Goal: Check status: Check status

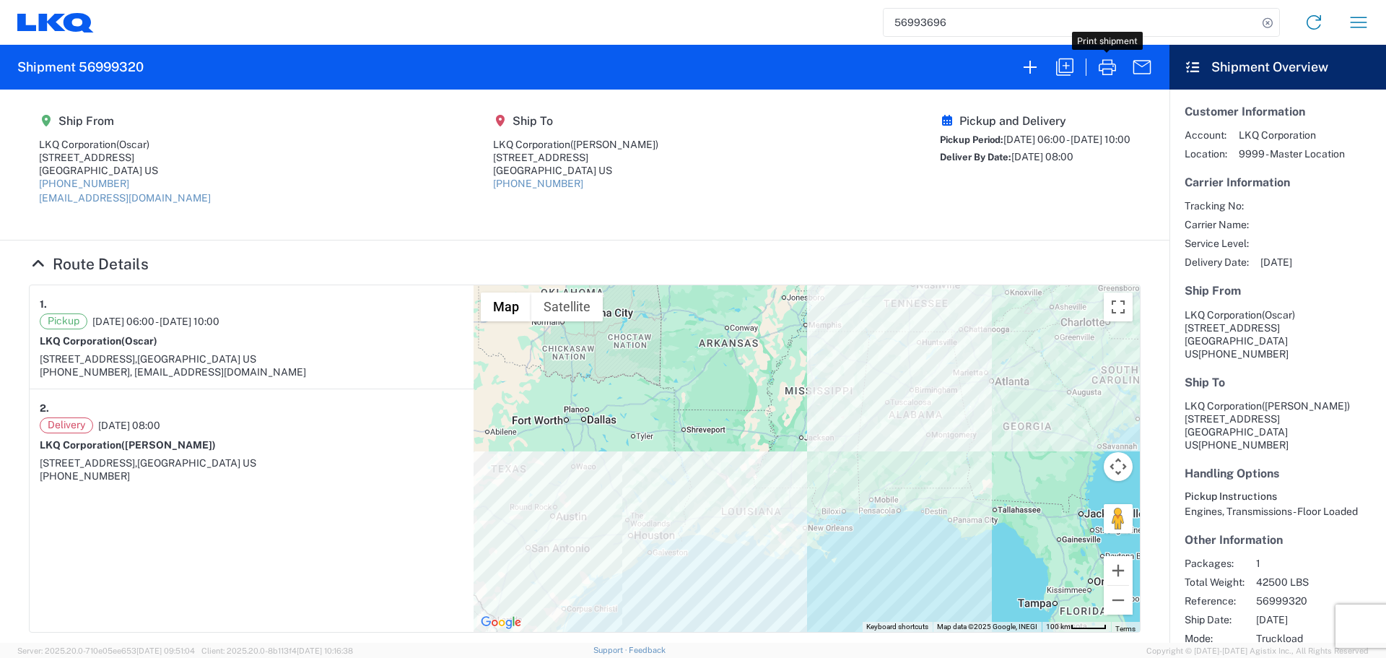
click at [930, 16] on input "56993696" at bounding box center [1071, 22] width 374 height 27
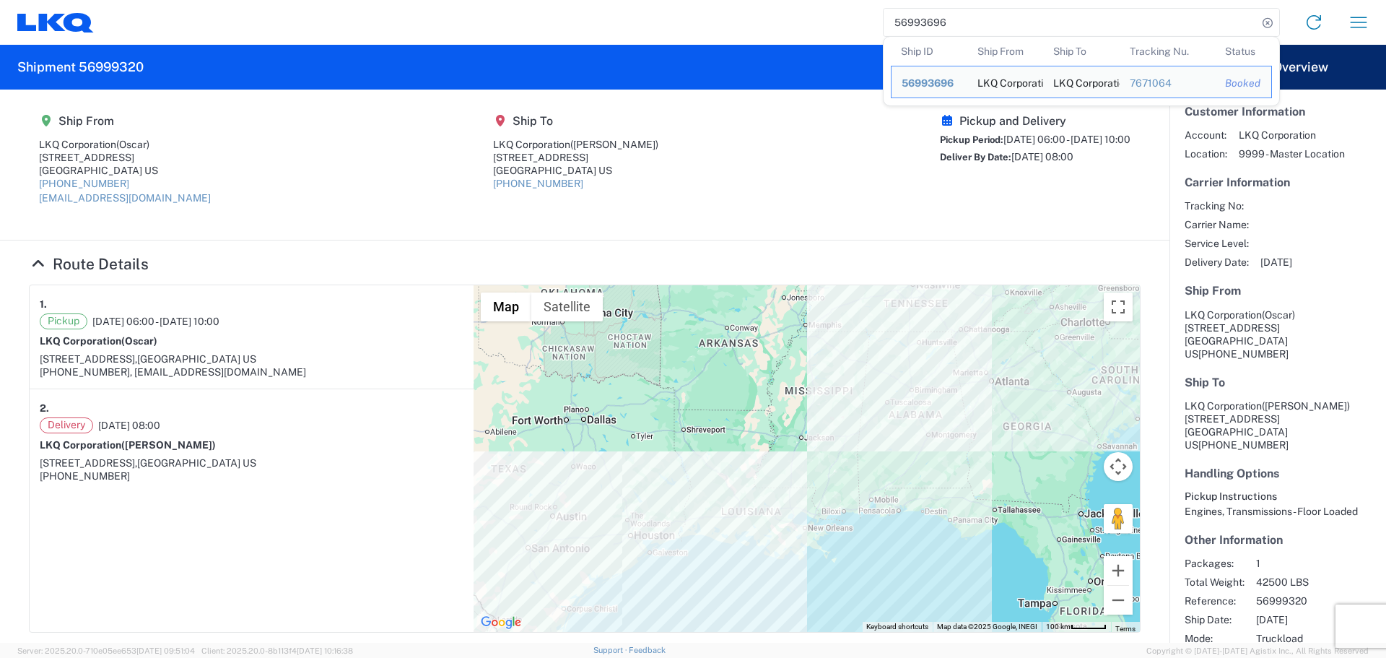
click at [930, 16] on input "56993696" at bounding box center [1071, 22] width 374 height 27
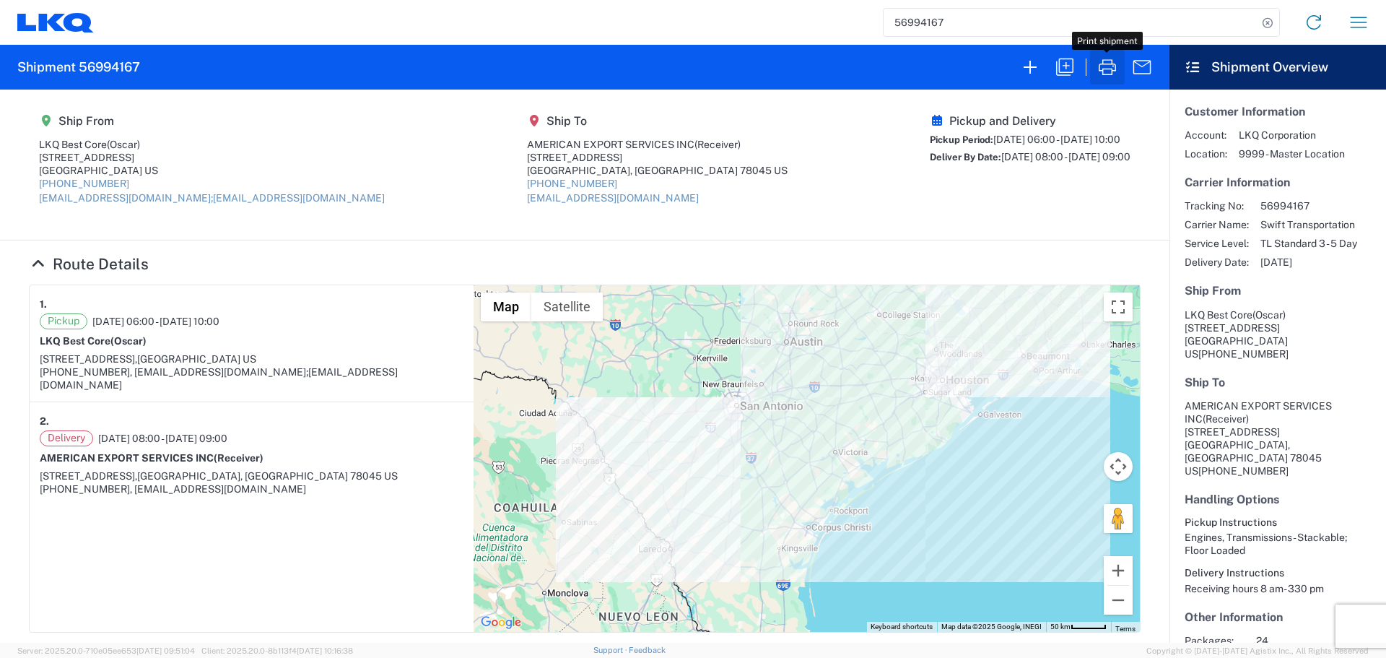
click at [1113, 83] on button "button" at bounding box center [1107, 67] width 35 height 35
click at [943, 19] on input "56994167" at bounding box center [1071, 22] width 374 height 27
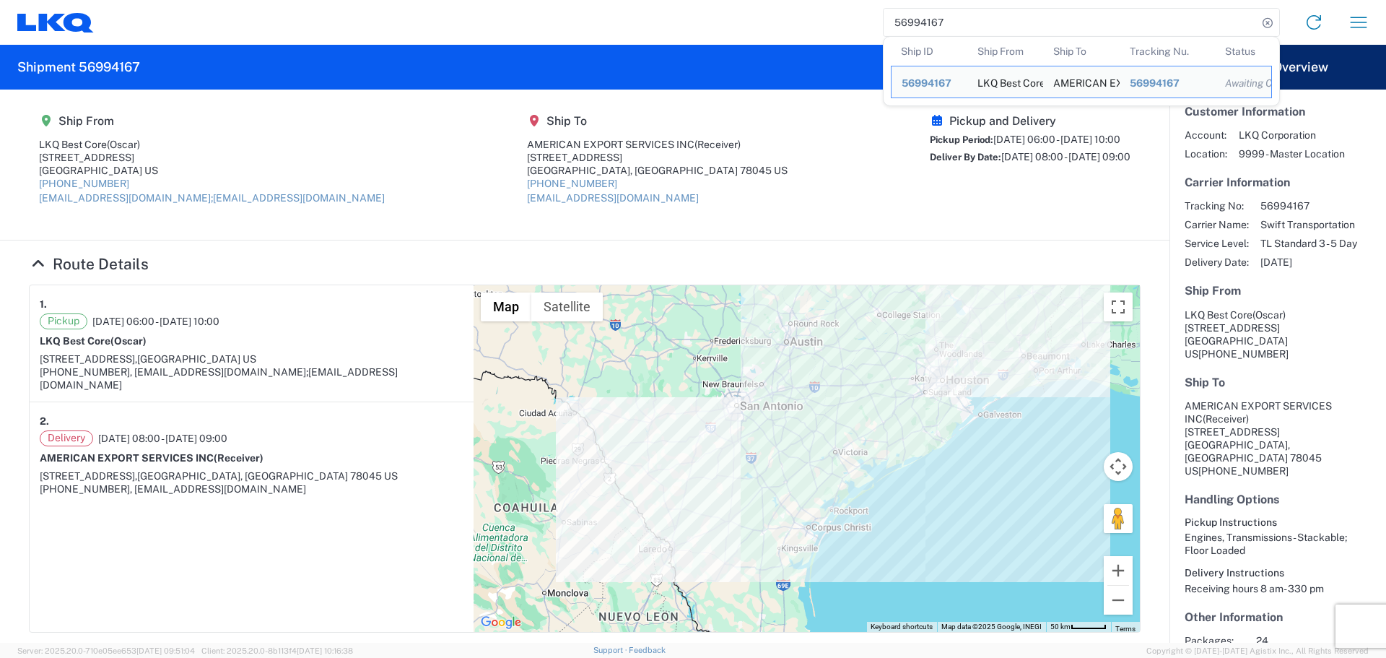
click at [941, 19] on input "56994167" at bounding box center [1071, 22] width 374 height 27
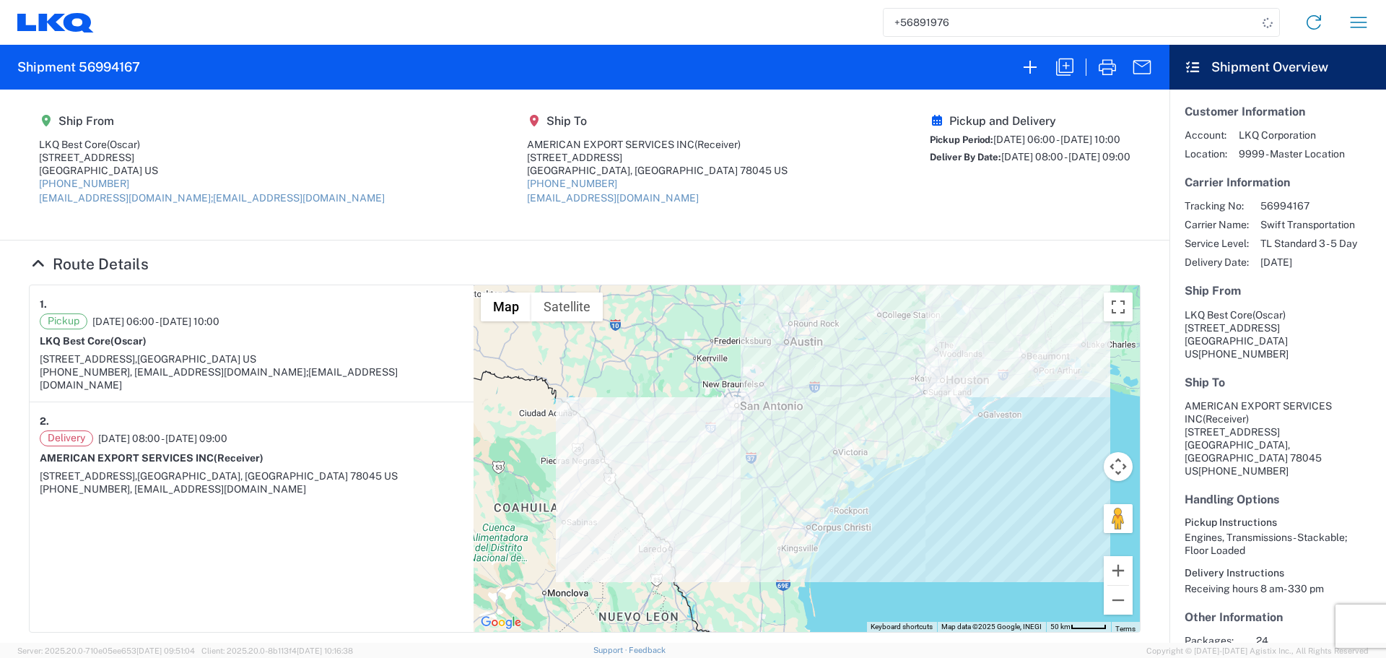
click at [940, 19] on input "+56891976" at bounding box center [1071, 22] width 374 height 27
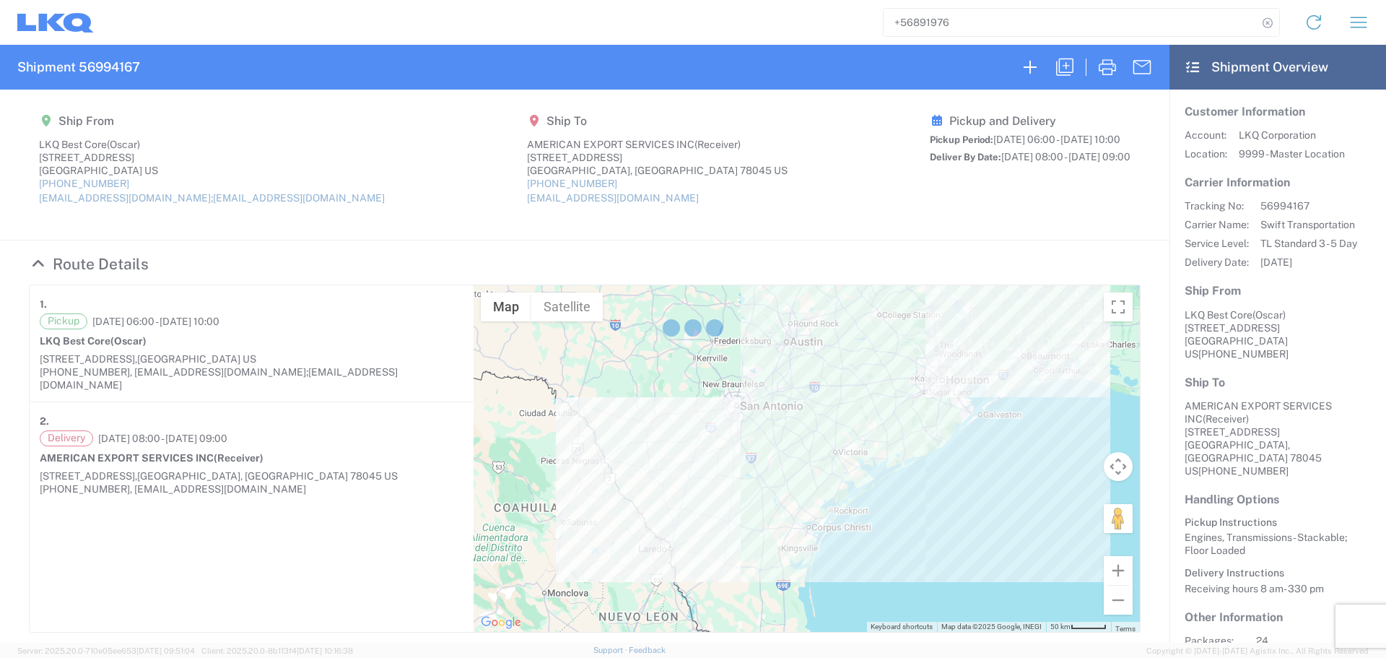
click at [940, 19] on div at bounding box center [693, 329] width 1386 height 658
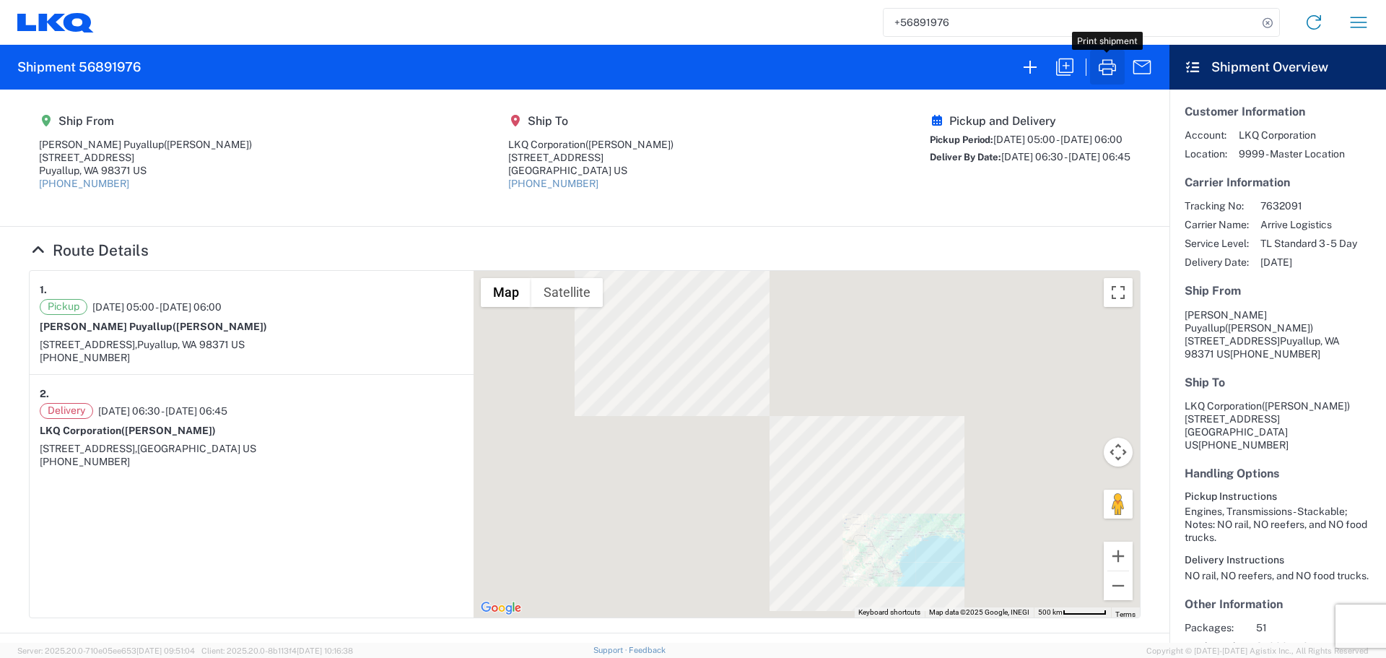
click at [1100, 64] on icon "button" at bounding box center [1107, 67] width 23 height 23
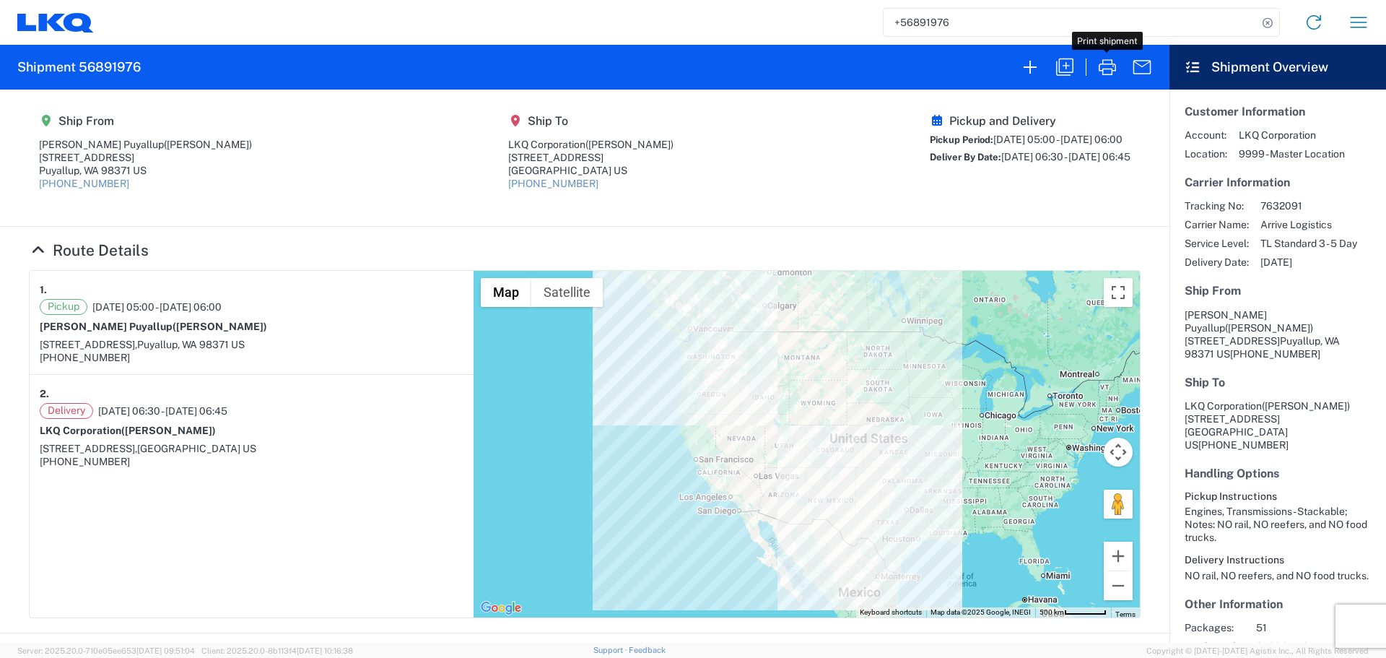
click at [949, 25] on input "+56891976" at bounding box center [1071, 22] width 374 height 27
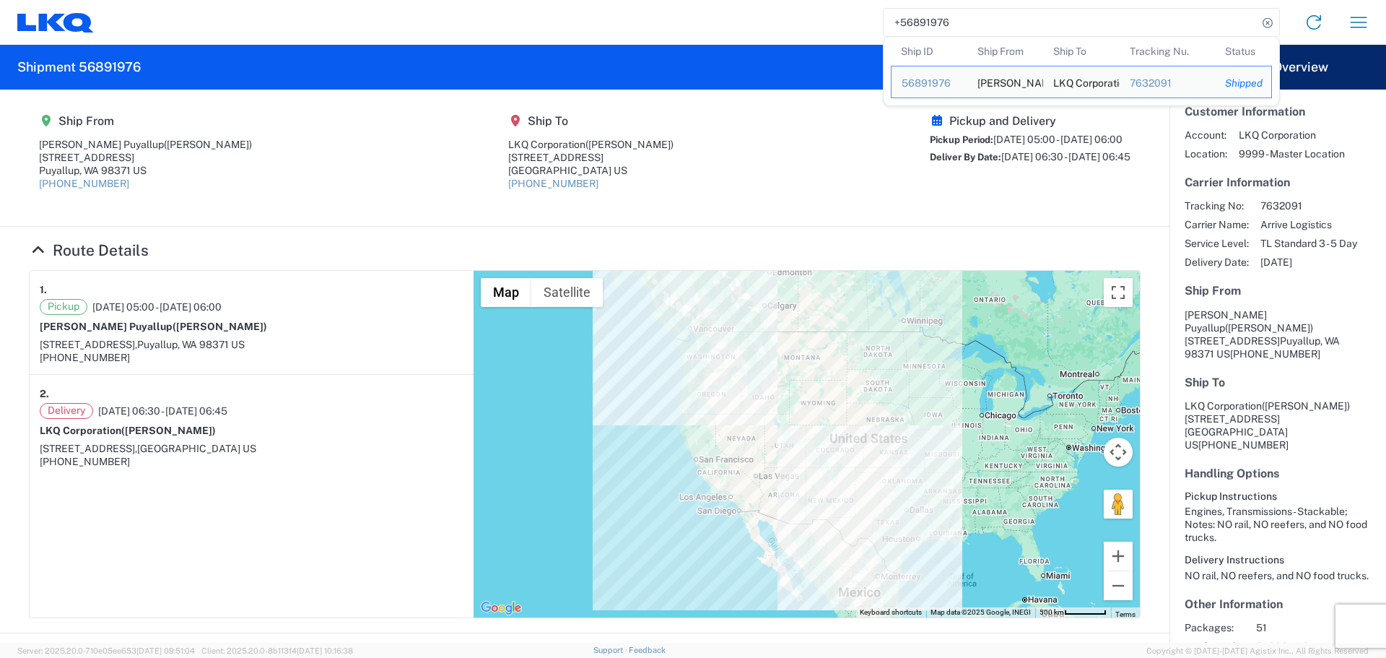
click at [949, 25] on input "+56891976" at bounding box center [1071, 22] width 374 height 27
type input "+"
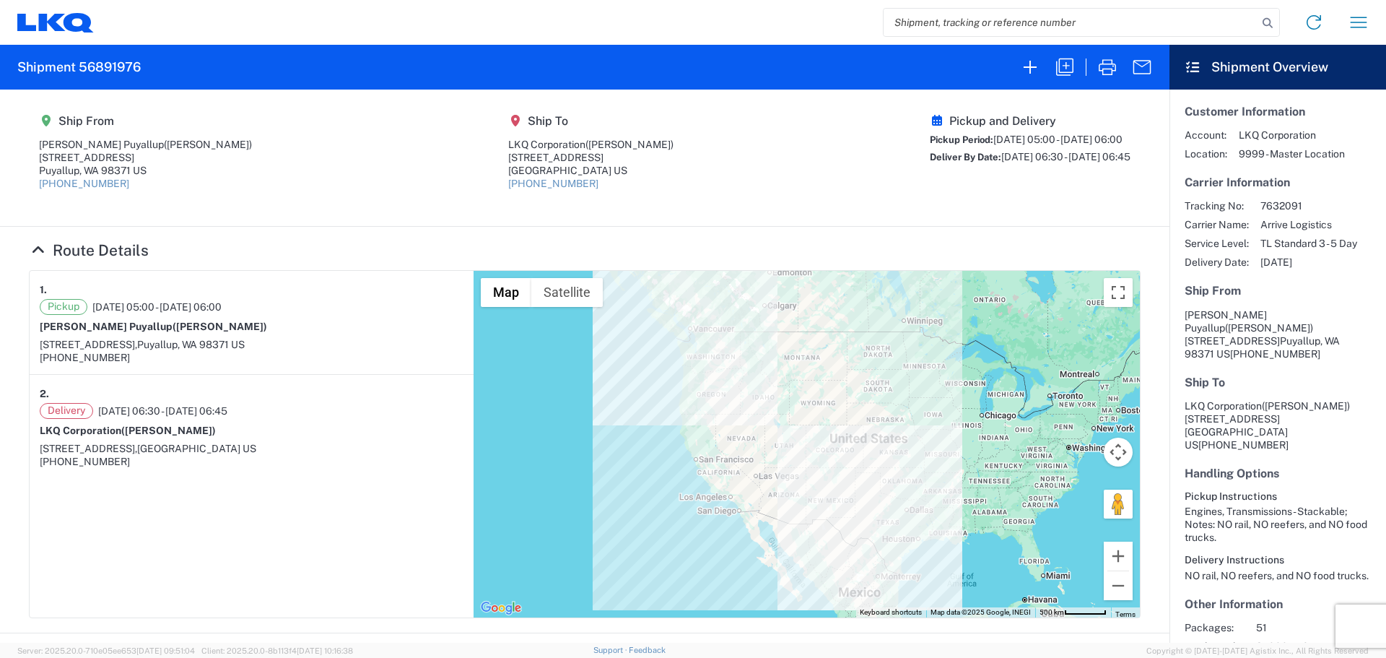
click at [1015, 35] on input "search" at bounding box center [1071, 22] width 374 height 27
click at [1015, 22] on input "search" at bounding box center [1071, 22] width 374 height 27
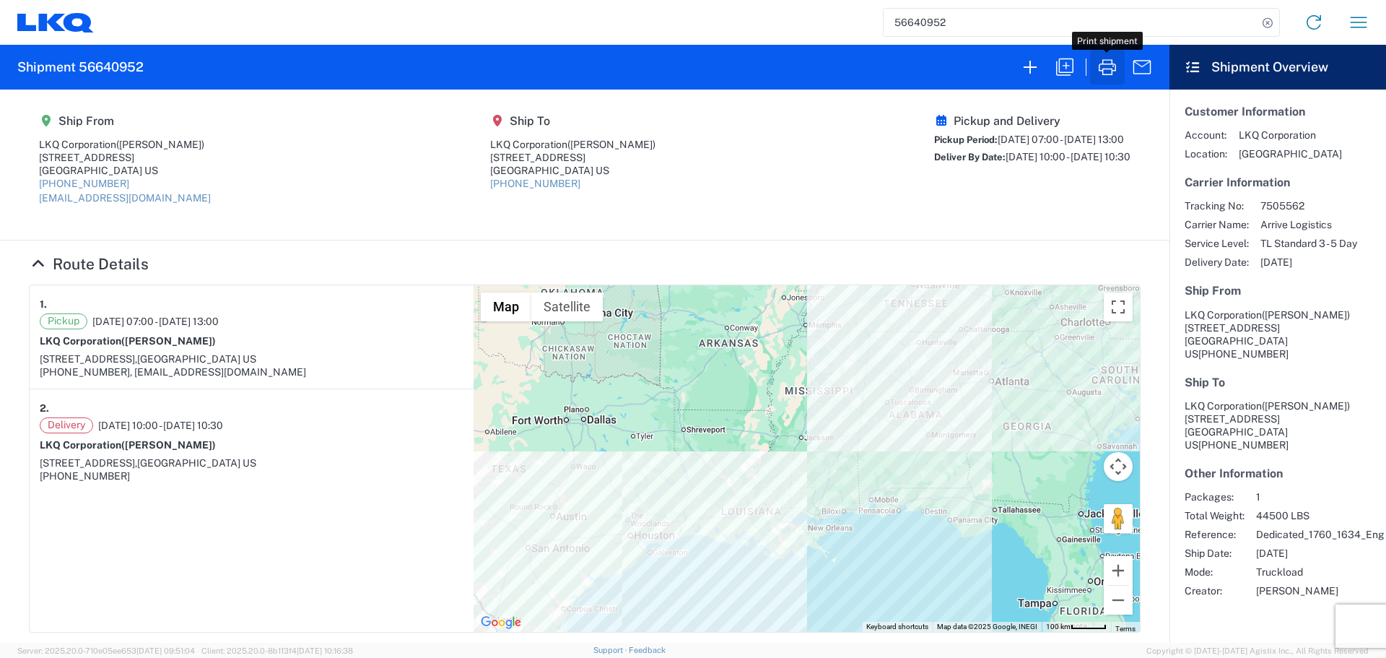
click at [1099, 61] on icon "button" at bounding box center [1107, 67] width 23 height 23
click at [908, 20] on input "56640952" at bounding box center [1071, 22] width 374 height 27
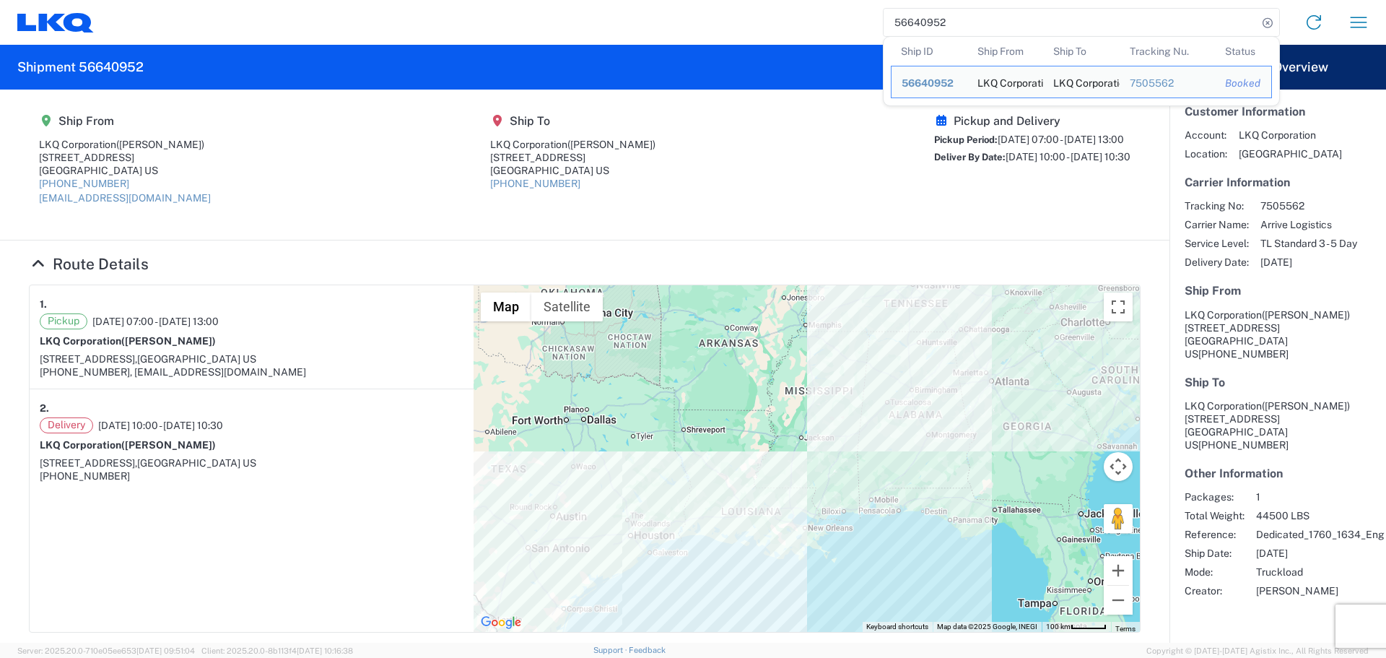
click at [908, 20] on input "56640952" at bounding box center [1071, 22] width 374 height 27
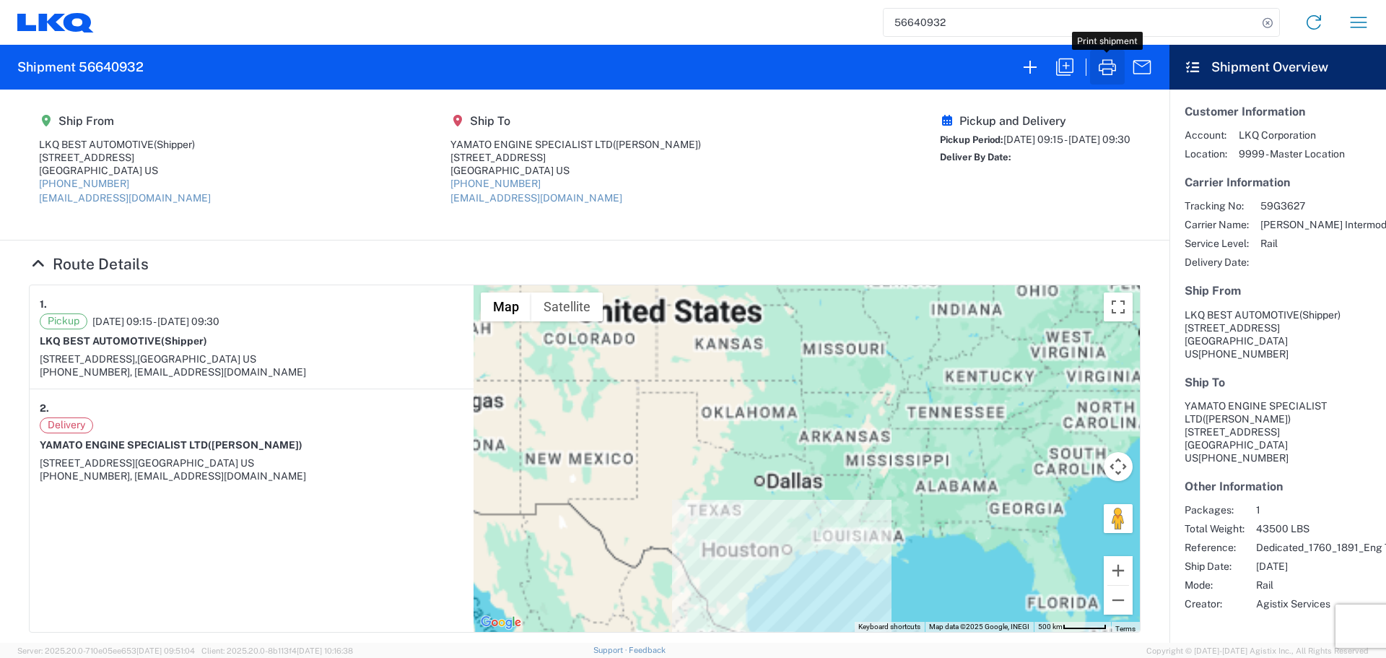
click at [1112, 60] on icon "button" at bounding box center [1107, 67] width 17 height 16
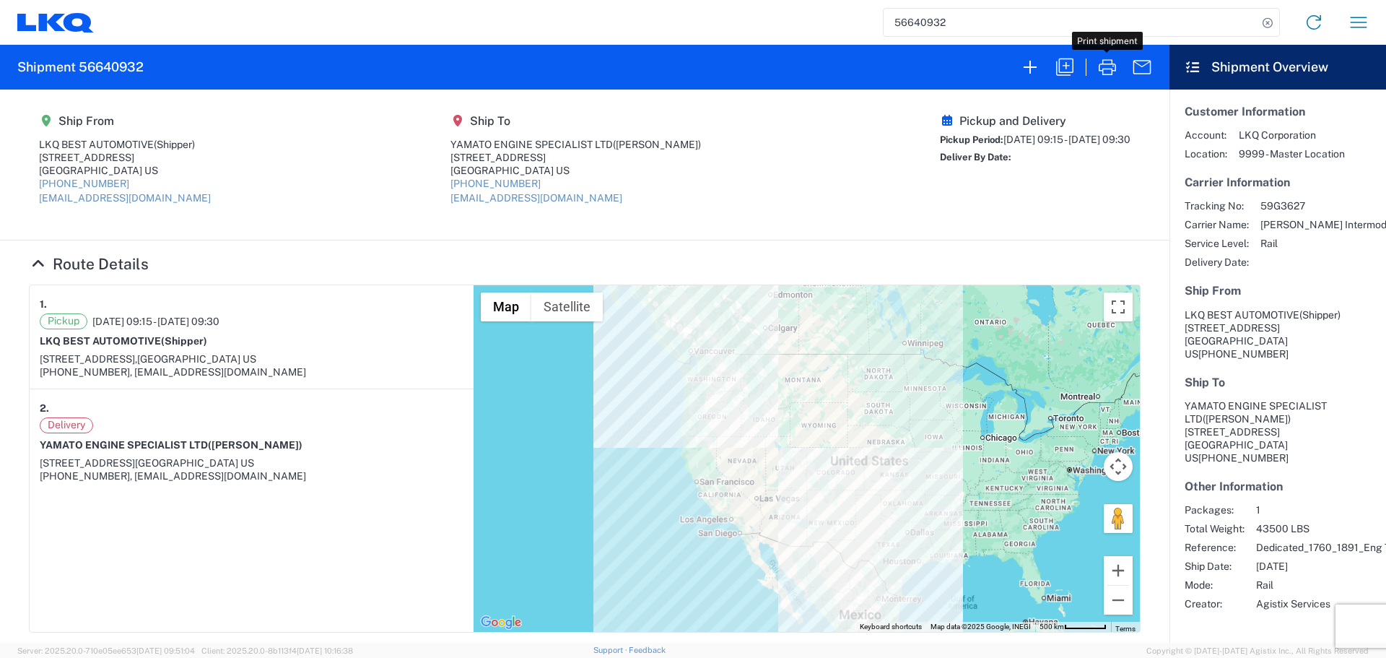
click at [911, 7] on div "56640932 Home Shipment request Shipment tracking" at bounding box center [737, 22] width 1287 height 35
click at [912, 14] on input "56640932" at bounding box center [1071, 22] width 374 height 27
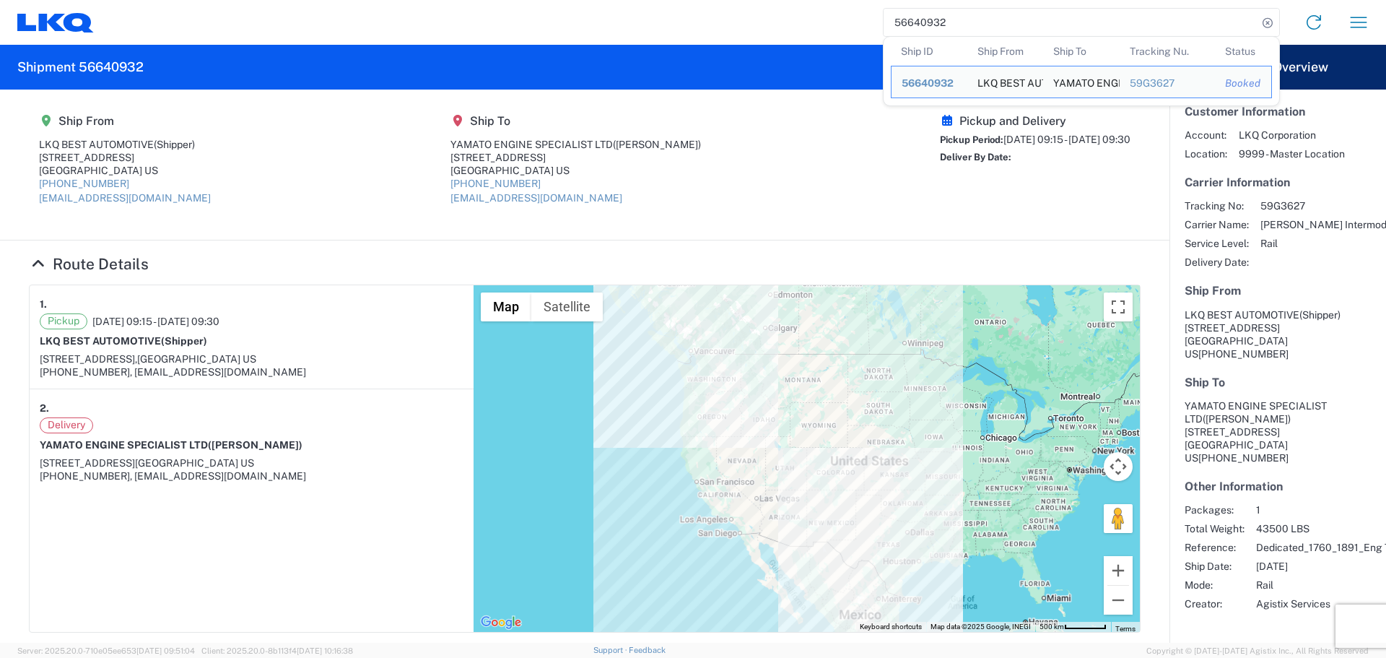
click at [912, 14] on input "56640932" at bounding box center [1071, 22] width 374 height 27
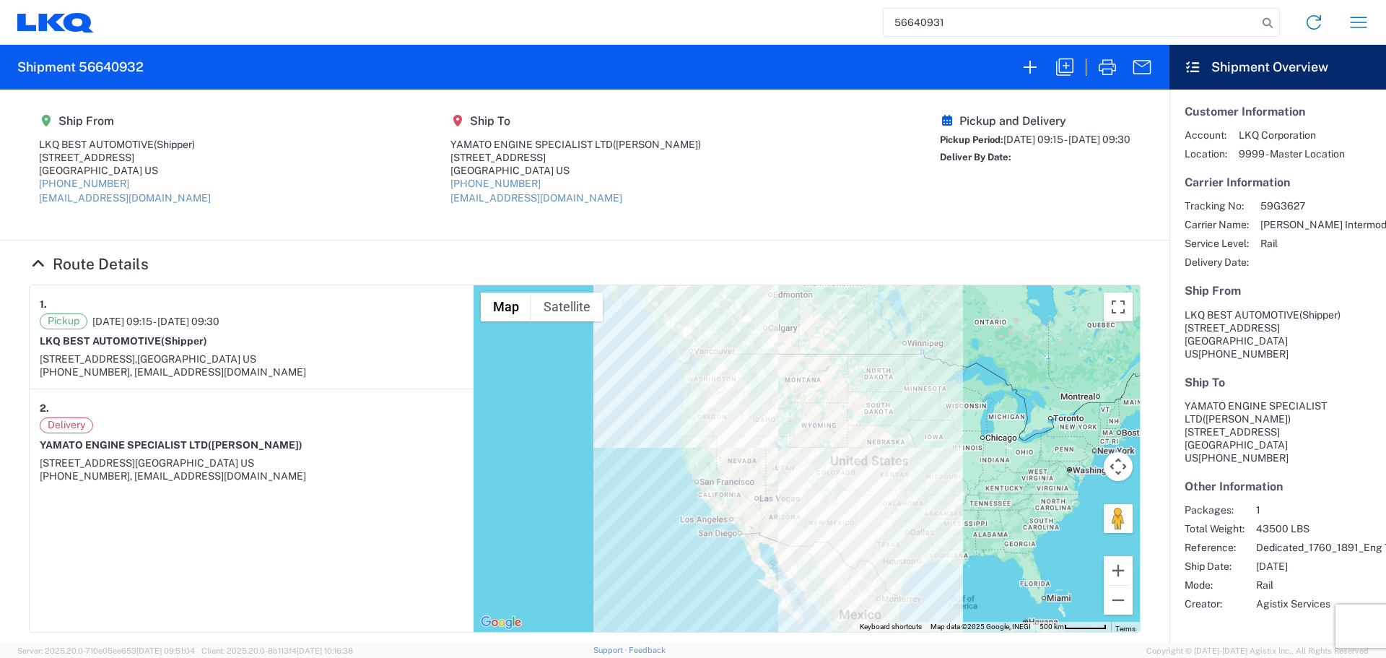
click at [939, 24] on input "56640931" at bounding box center [1071, 22] width 374 height 27
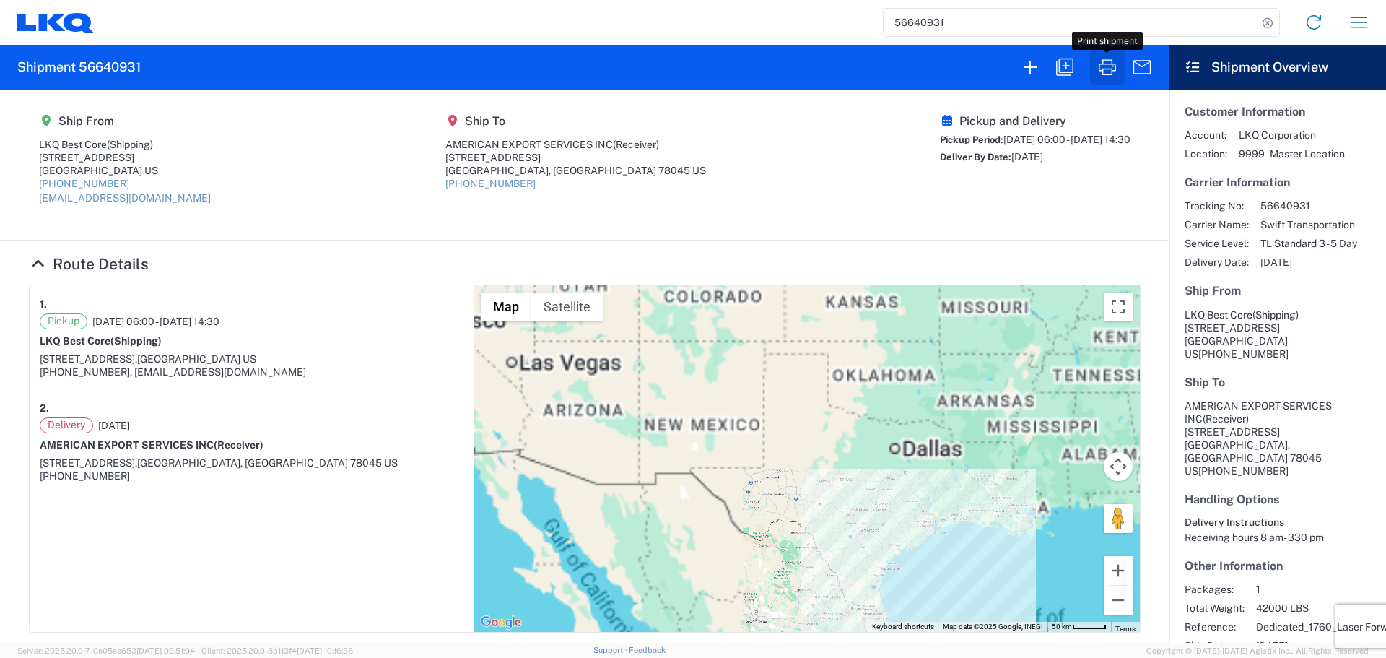
click at [1113, 62] on icon "button" at bounding box center [1107, 67] width 17 height 16
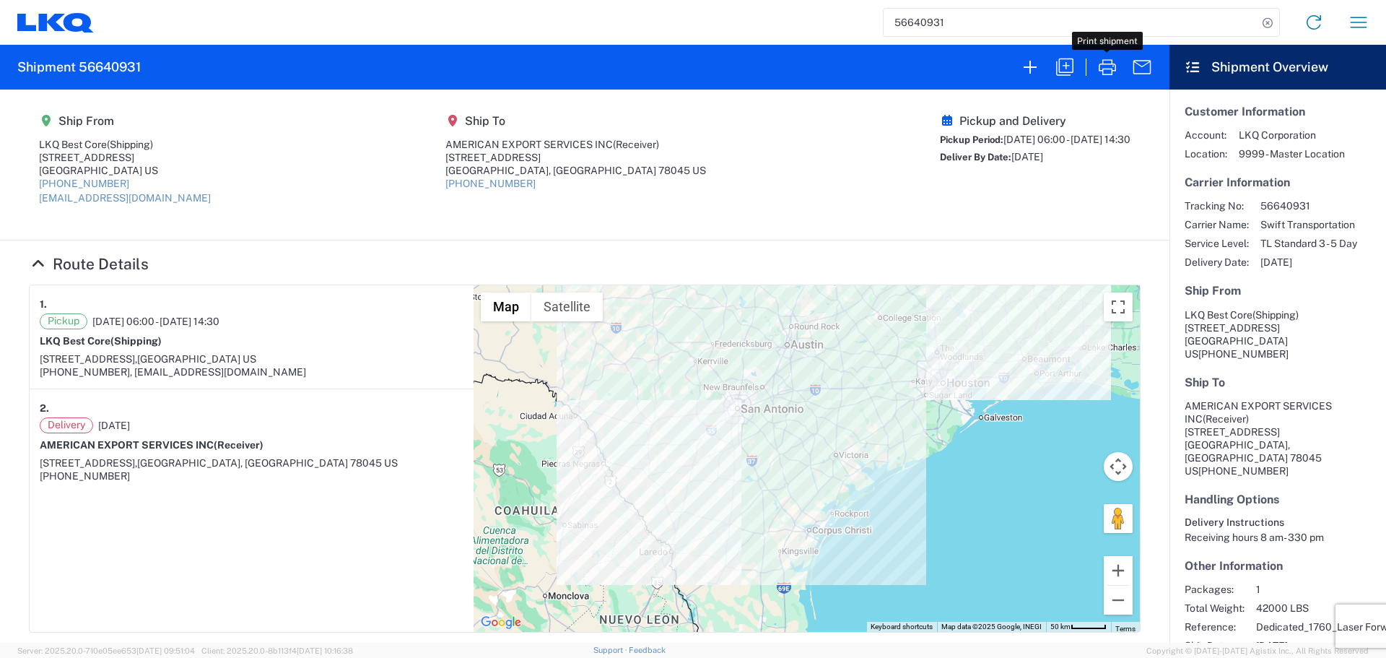
click at [895, 26] on input "56640931" at bounding box center [1071, 22] width 374 height 27
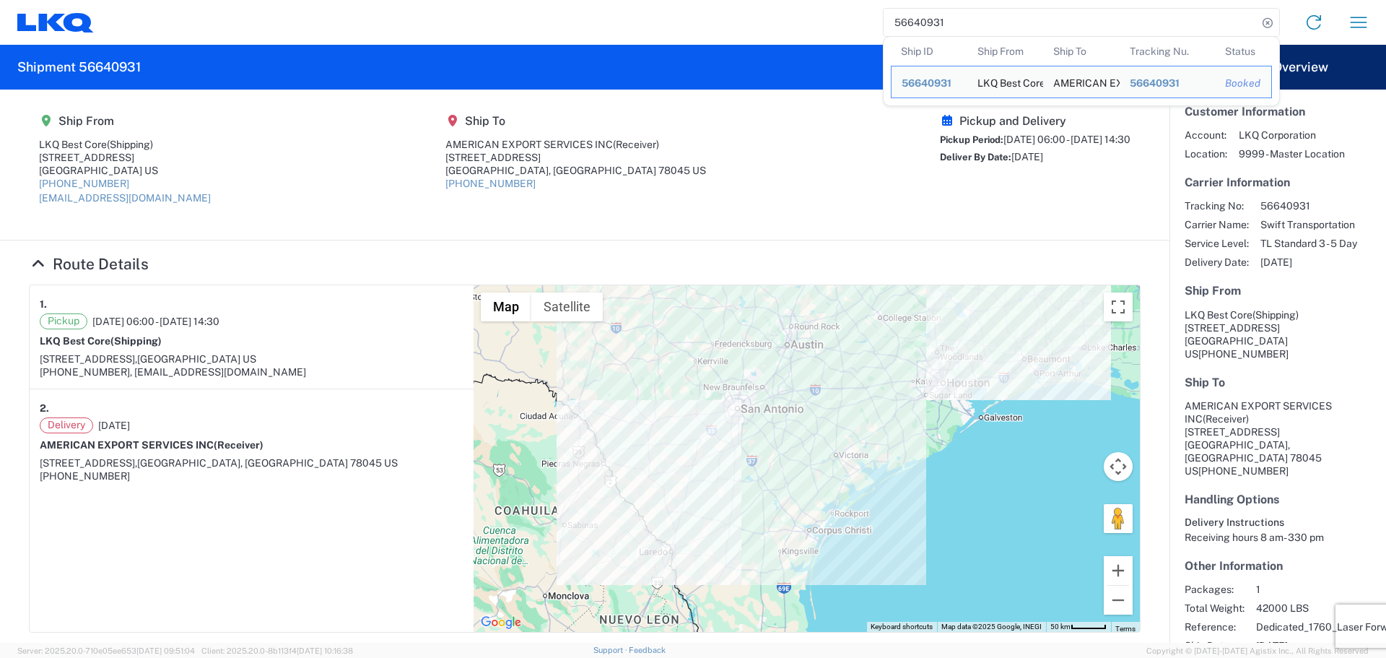
click at [895, 26] on input "56640931" at bounding box center [1071, 22] width 374 height 27
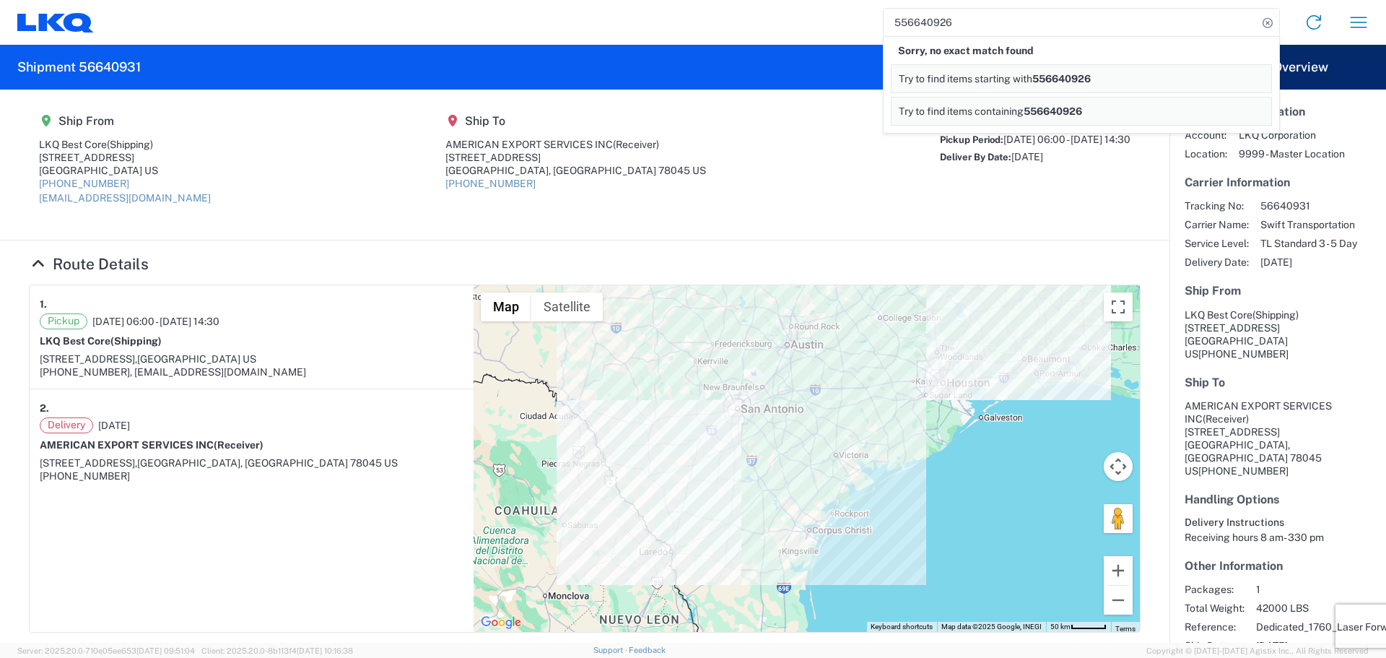
click at [911, 17] on input "556640926" at bounding box center [1071, 22] width 374 height 27
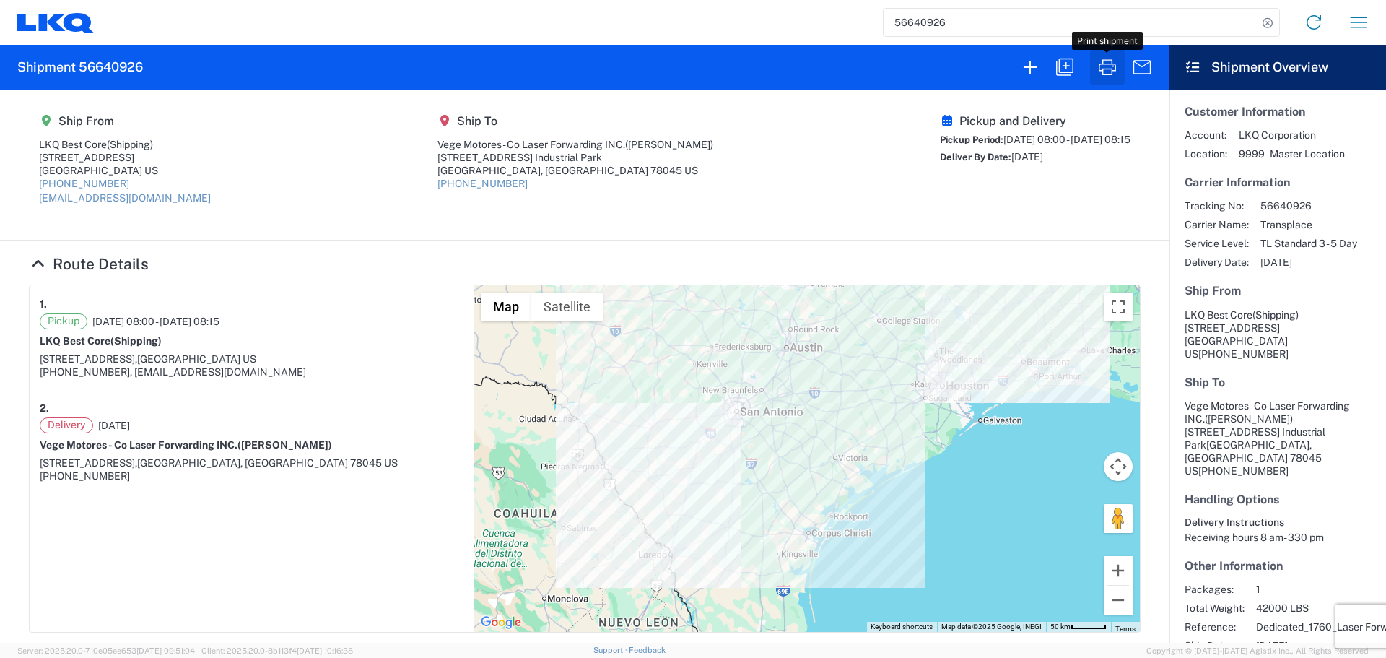
click at [1107, 77] on icon "button" at bounding box center [1107, 67] width 23 height 23
click at [909, 25] on input "56640926" at bounding box center [1071, 22] width 374 height 27
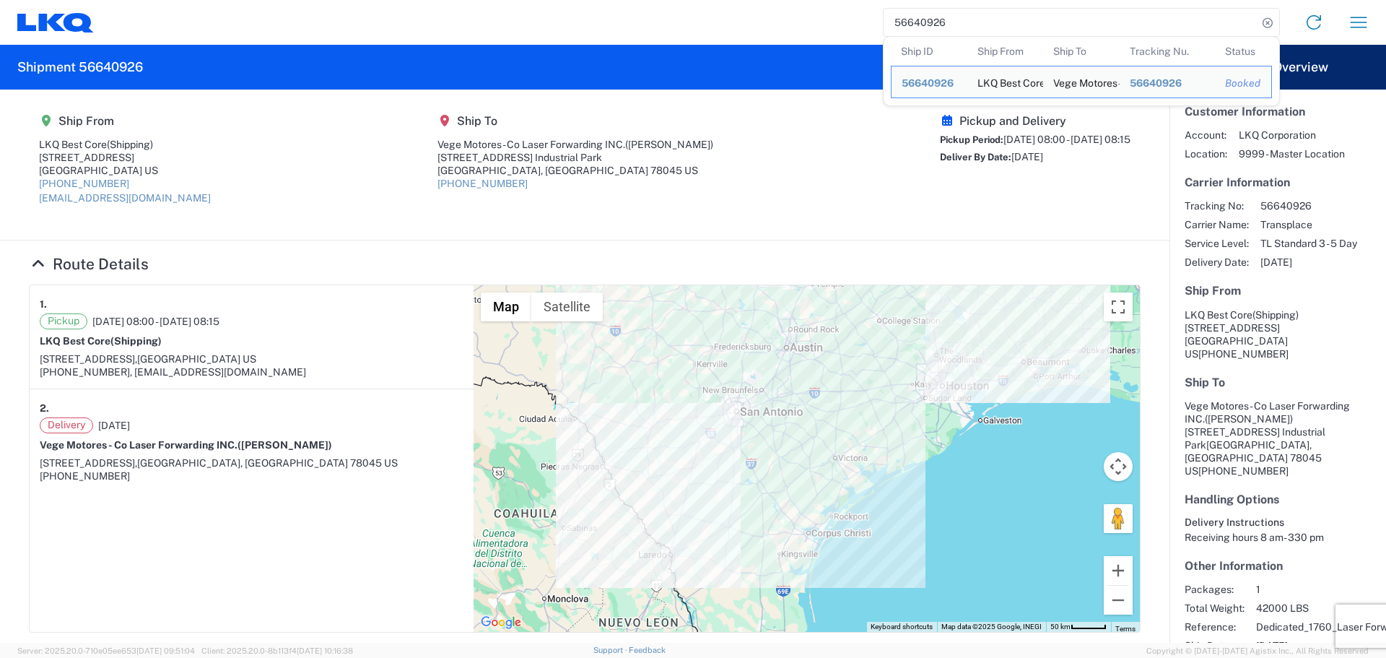
click at [909, 25] on input "56640926" at bounding box center [1071, 22] width 374 height 27
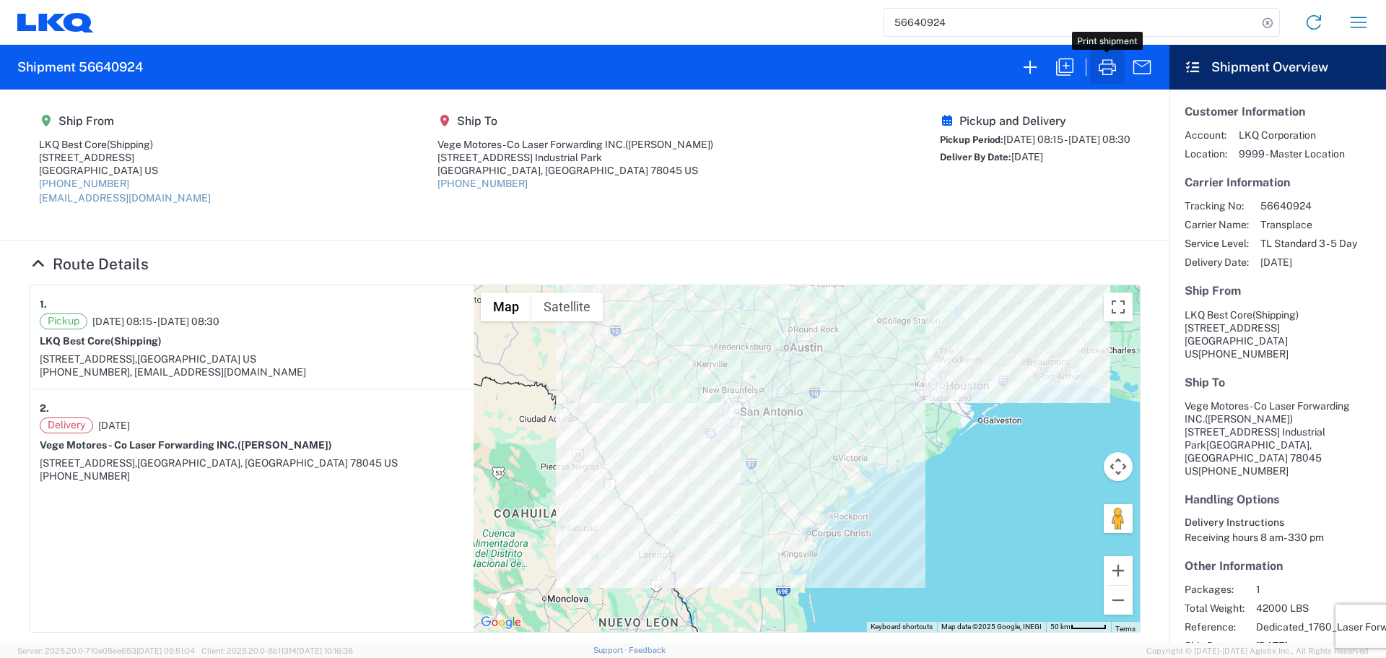
click at [1111, 74] on icon "button" at bounding box center [1107, 67] width 23 height 23
click at [937, 26] on input "56640924" at bounding box center [1071, 22] width 374 height 27
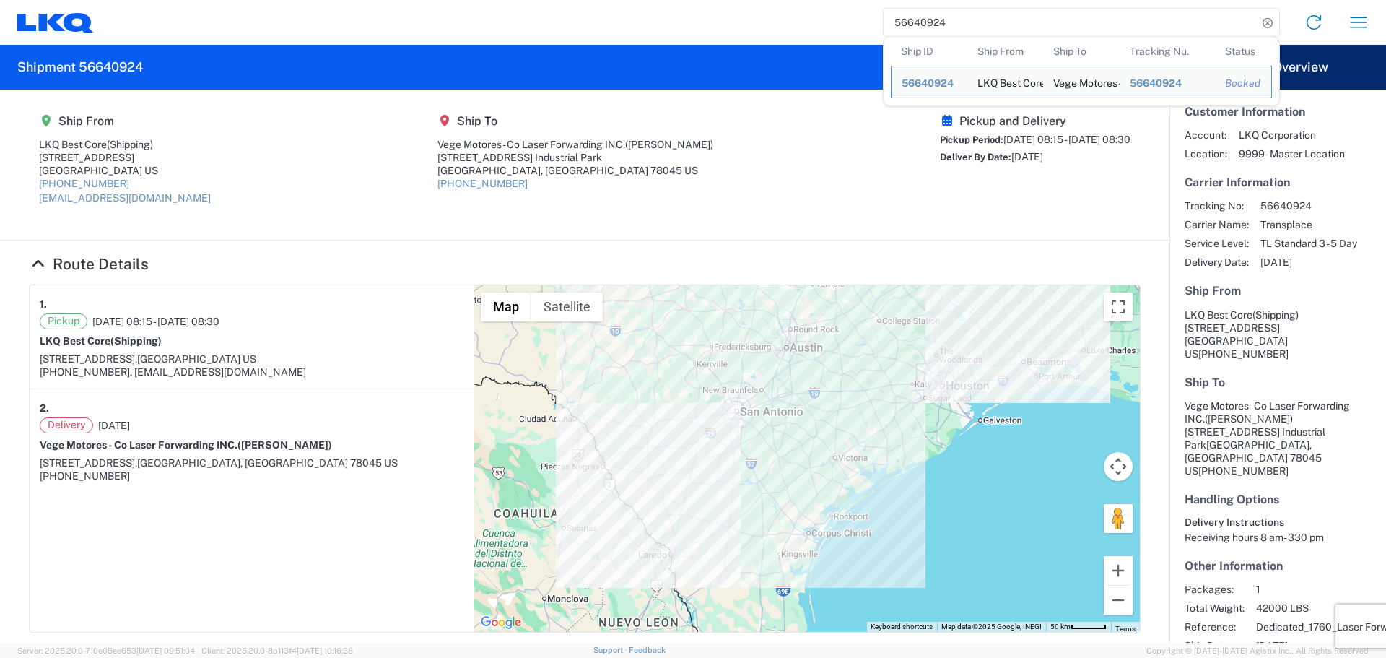
click at [937, 26] on input "56640924" at bounding box center [1071, 22] width 374 height 27
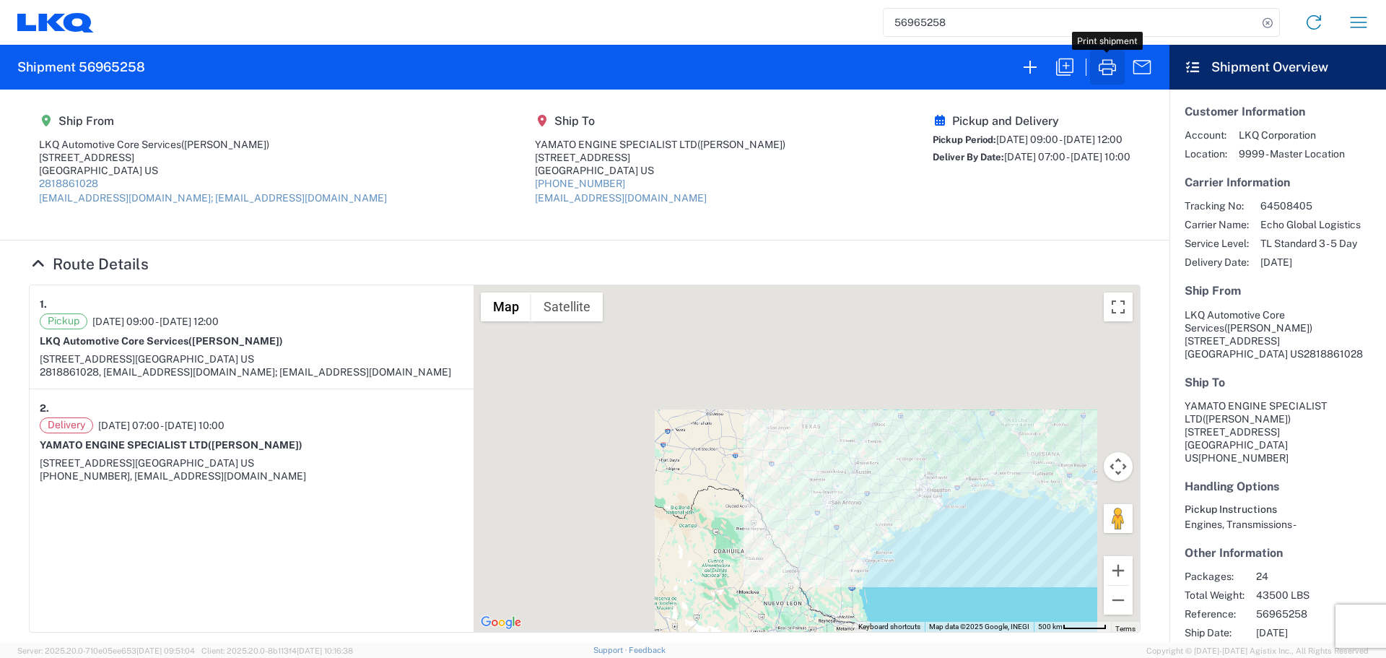
click at [1100, 67] on icon "button" at bounding box center [1107, 67] width 17 height 16
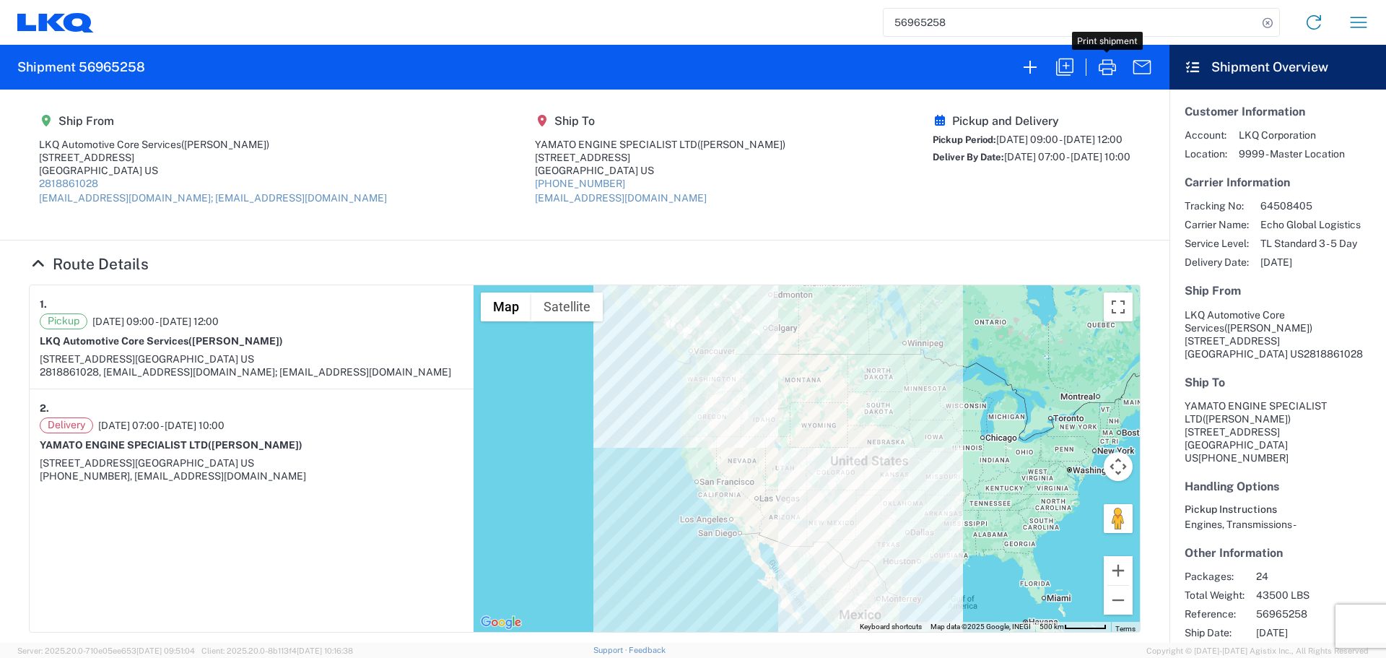
click at [923, 26] on input "56965258" at bounding box center [1071, 22] width 374 height 27
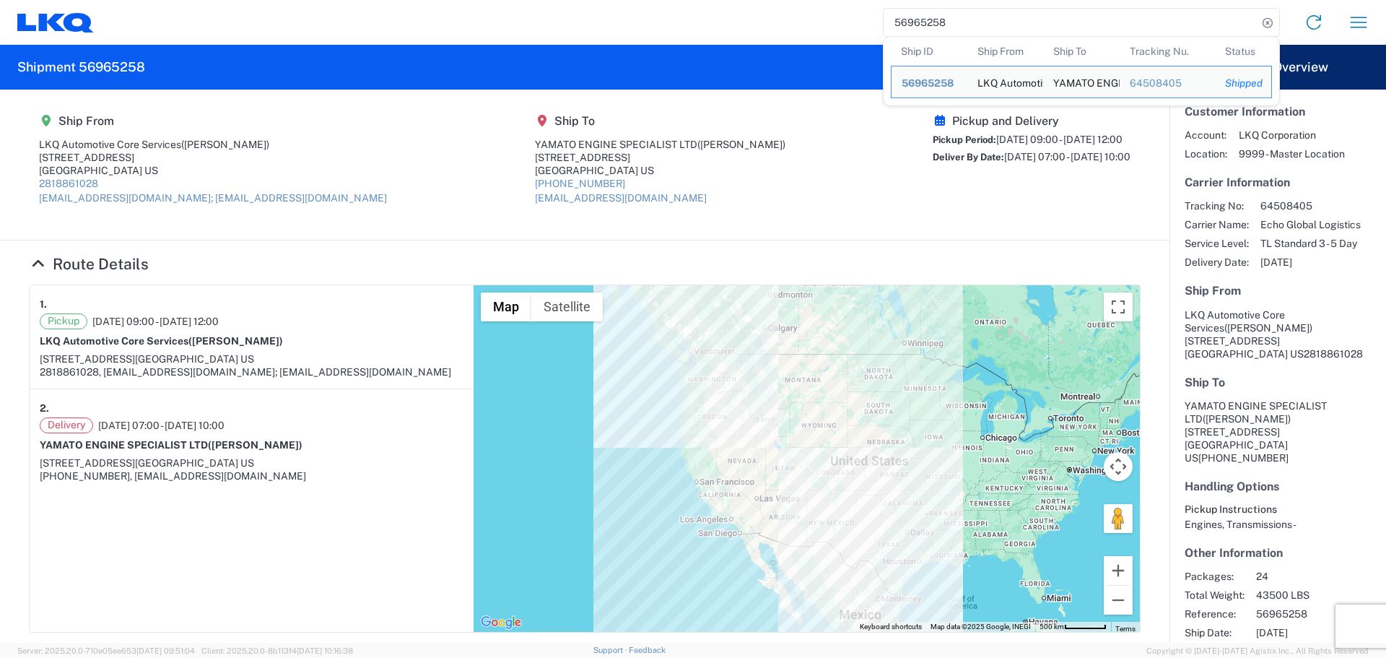
click at [923, 26] on input "56965258" at bounding box center [1071, 22] width 374 height 27
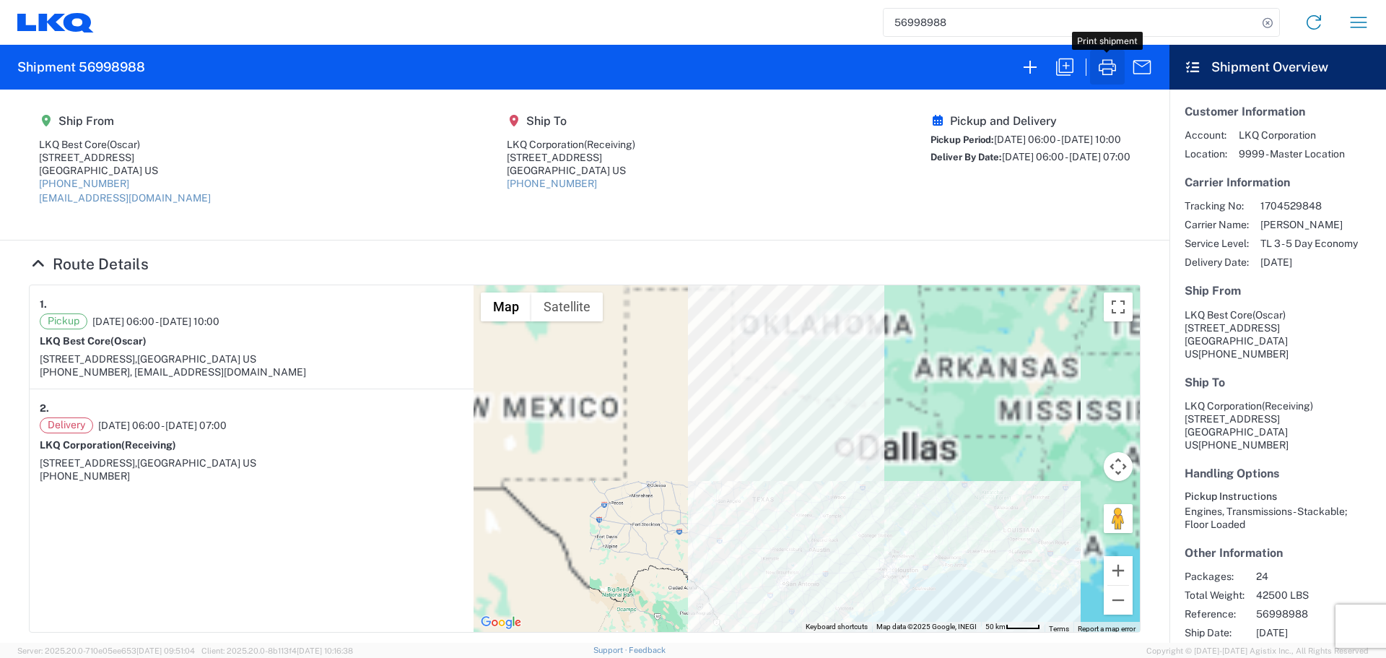
click at [1106, 66] on icon "button" at bounding box center [1107, 67] width 23 height 23
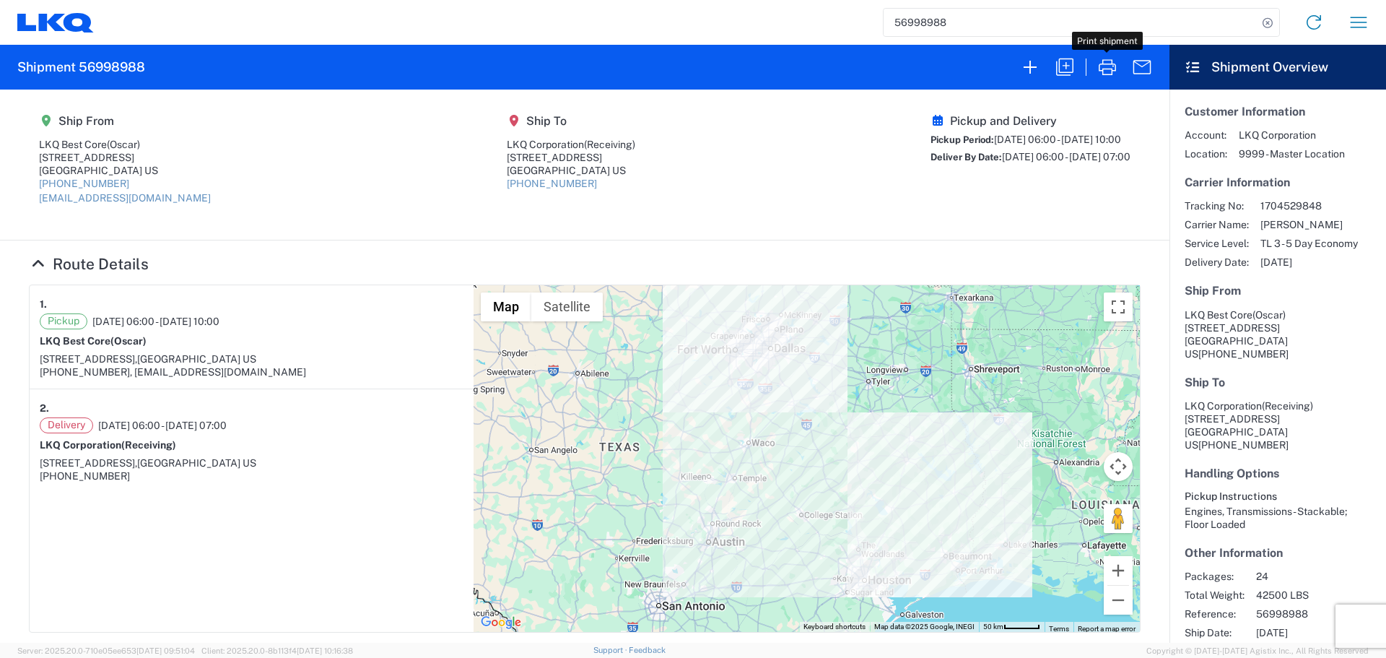
click at [918, 27] on input "56998988" at bounding box center [1071, 22] width 374 height 27
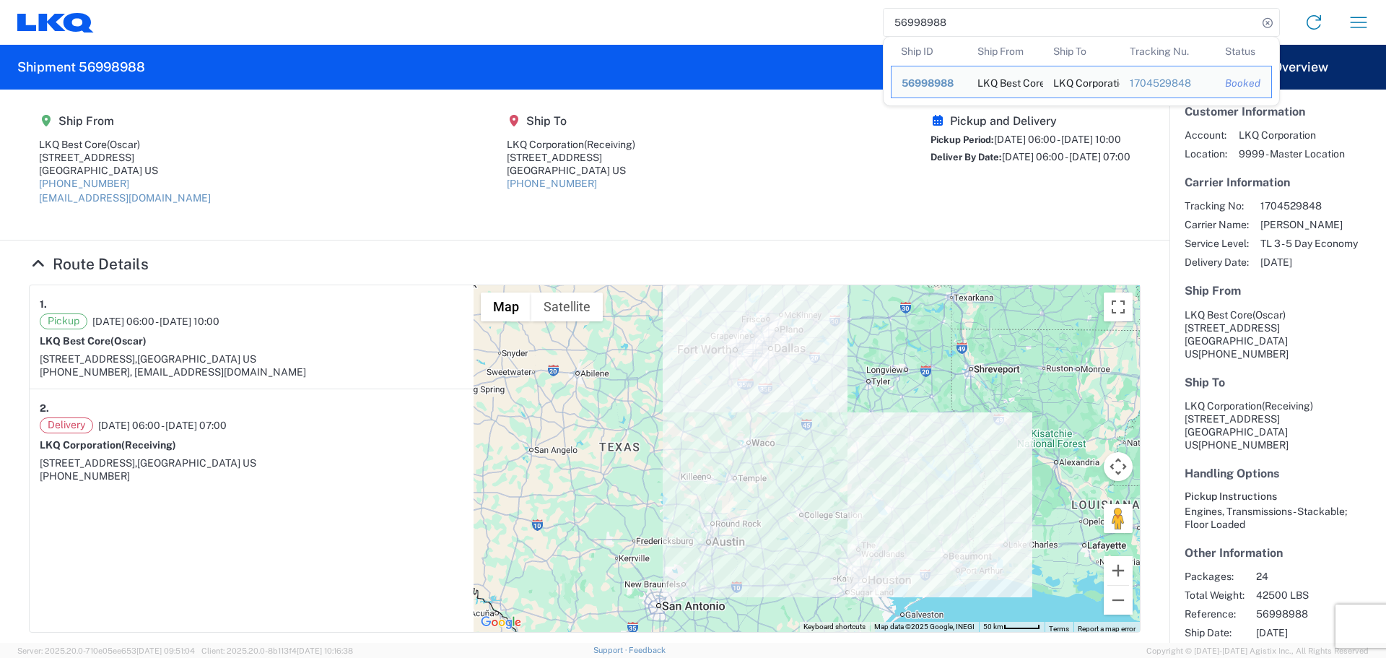
click at [918, 27] on input "56998988" at bounding box center [1071, 22] width 374 height 27
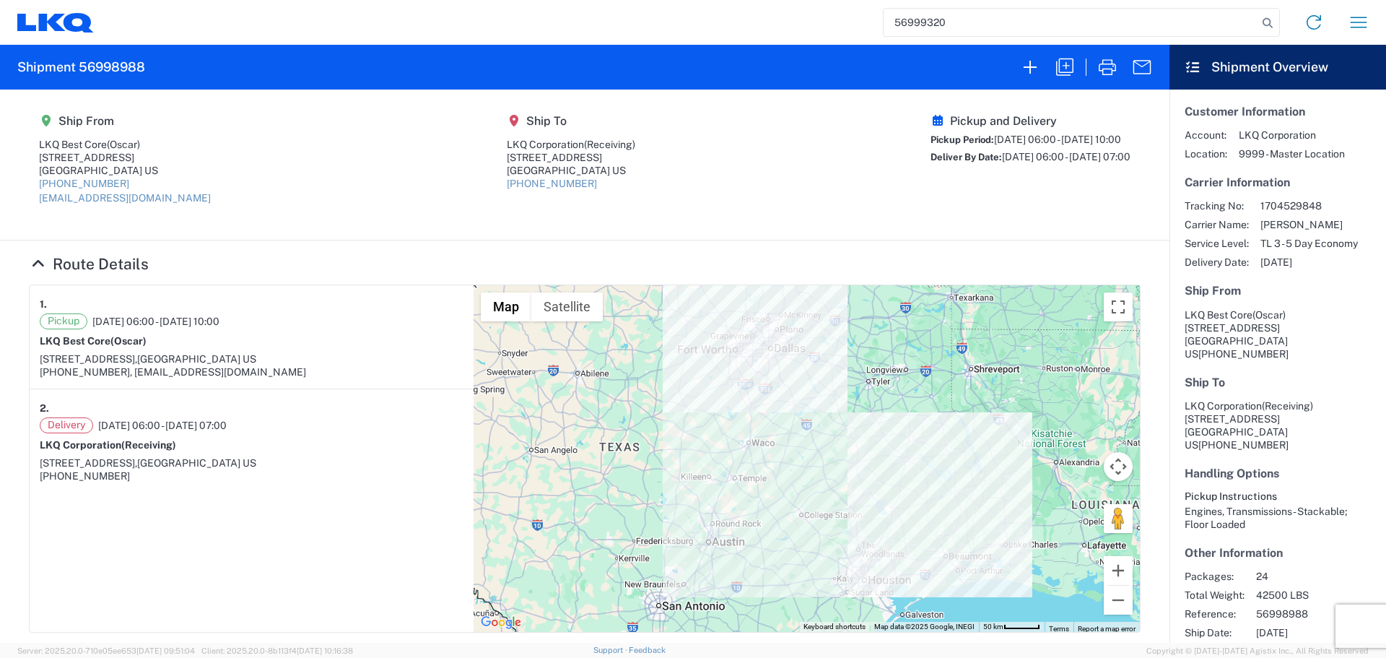
type input "56999320"
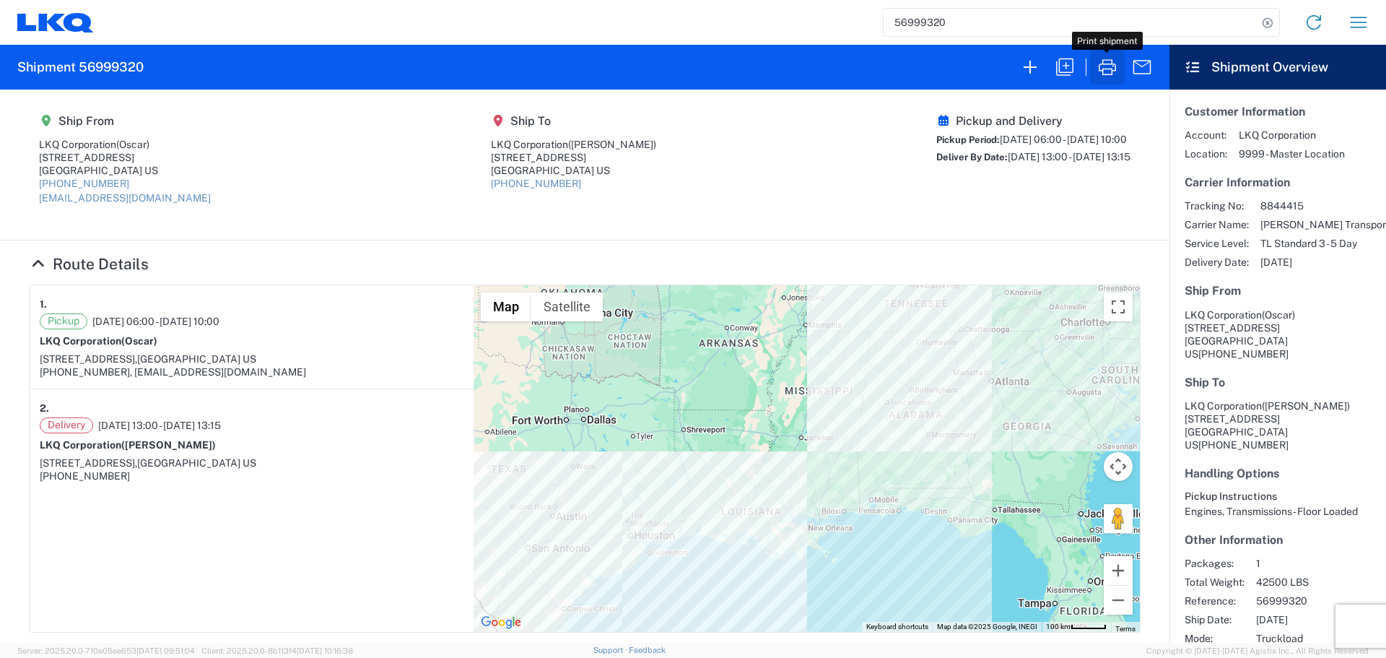
click at [1106, 61] on icon "button" at bounding box center [1107, 67] width 23 height 23
